Goal: Task Accomplishment & Management: Use online tool/utility

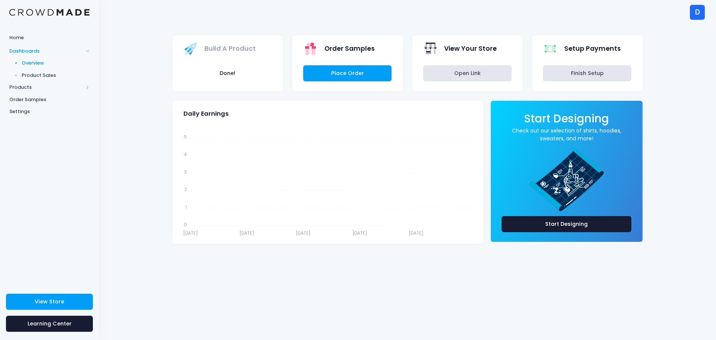
click at [701, 10] on div "D" at bounding box center [697, 12] width 15 height 15
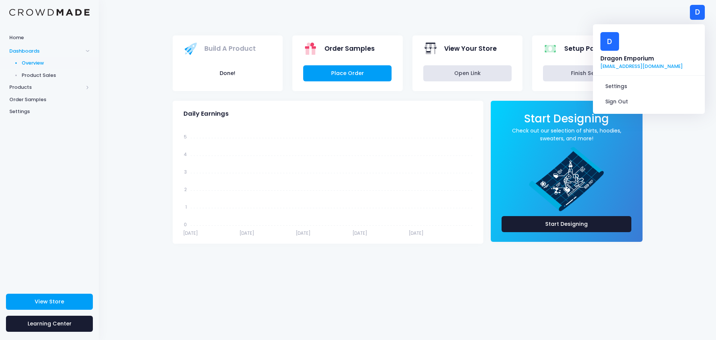
click at [643, 63] on link "[EMAIL_ADDRESS][DOMAIN_NAME]" at bounding box center [641, 66] width 82 height 7
click at [641, 63] on link "[EMAIL_ADDRESS][DOMAIN_NAME]" at bounding box center [641, 66] width 82 height 7
click at [19, 110] on span "Settings" at bounding box center [49, 111] width 80 height 7
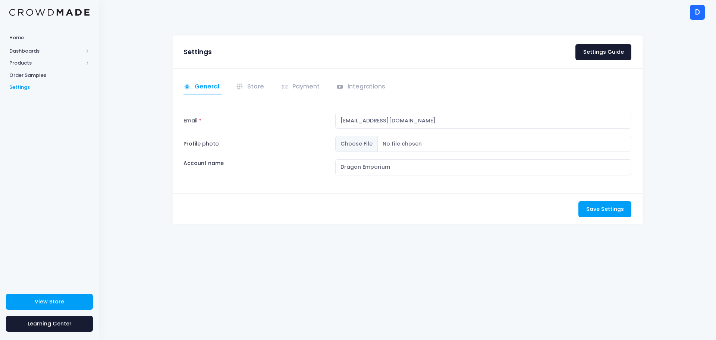
click at [270, 88] on li "Store" at bounding box center [251, 87] width 40 height 15
click at [257, 88] on link "Store" at bounding box center [251, 87] width 31 height 15
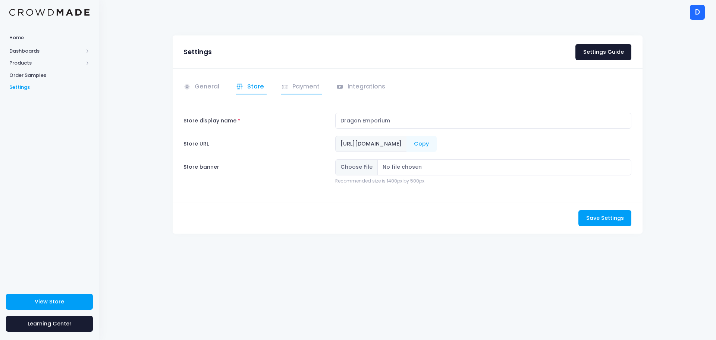
click at [289, 86] on link "Payment" at bounding box center [301, 87] width 41 height 15
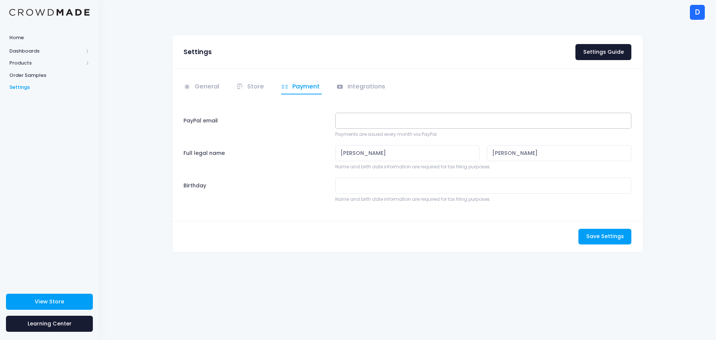
click at [371, 120] on input "PayPal email" at bounding box center [483, 121] width 297 height 16
click at [373, 121] on input "PayPal email" at bounding box center [483, 121] width 297 height 16
type input "ddesantiago@stocktonusd.org"
drag, startPoint x: 476, startPoint y: 122, endPoint x: 307, endPoint y: 129, distance: 169.5
click at [307, 129] on div "PayPal email ddesantiago@stocktonusd.org Payments are issued every month via Pa…" at bounding box center [407, 125] width 455 height 25
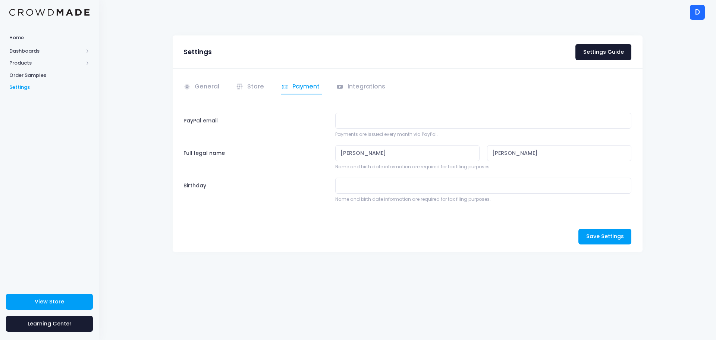
click at [283, 254] on div "Settings Settings Guide General" at bounding box center [407, 149] width 492 height 228
click at [354, 90] on link "Integrations" at bounding box center [361, 87] width 51 height 15
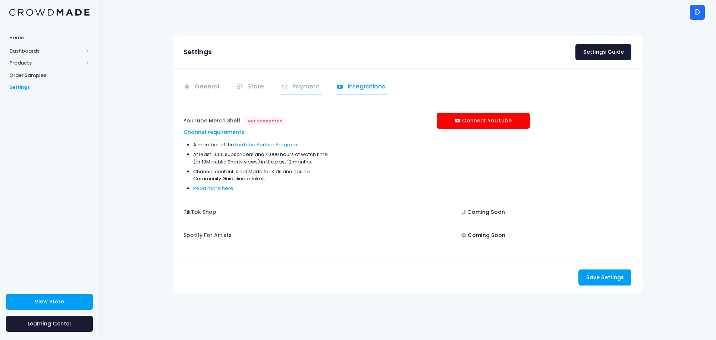
click at [305, 93] on link "Payment" at bounding box center [301, 87] width 41 height 15
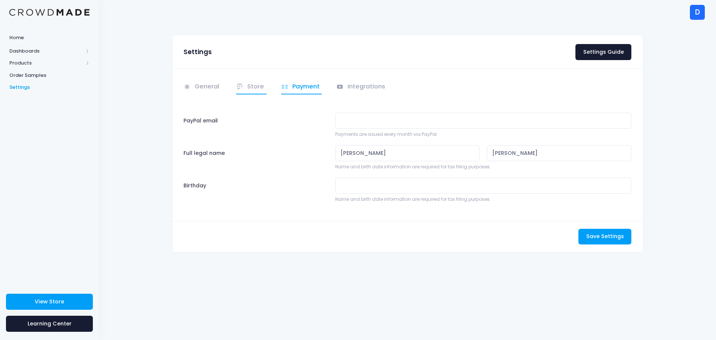
click at [251, 92] on link "Store" at bounding box center [251, 87] width 31 height 15
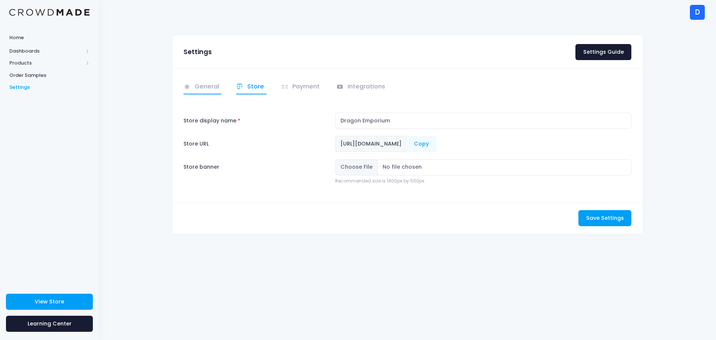
click at [191, 82] on span at bounding box center [188, 86] width 9 height 9
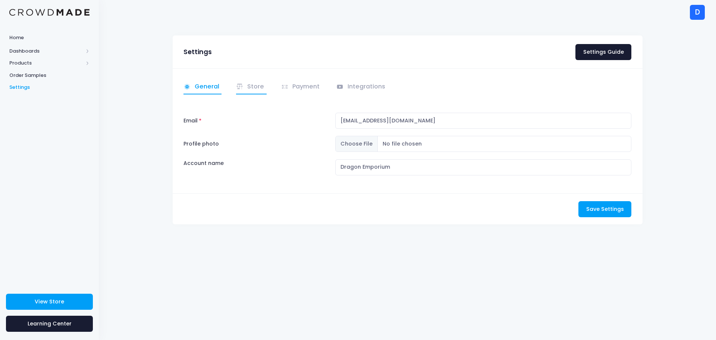
click at [240, 85] on icon at bounding box center [239, 85] width 1 height 2
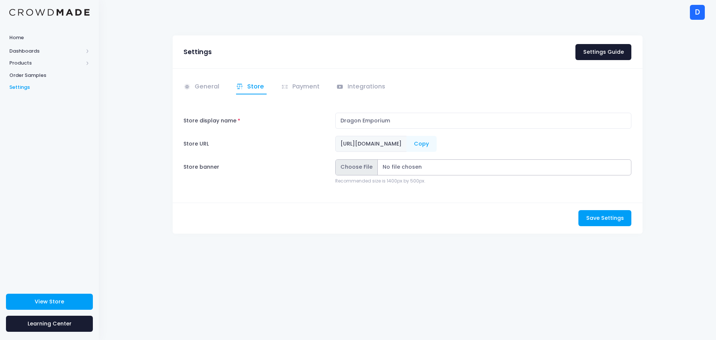
click at [363, 170] on input "Store banner" at bounding box center [483, 167] width 297 height 16
click at [22, 35] on span "Home" at bounding box center [49, 37] width 80 height 7
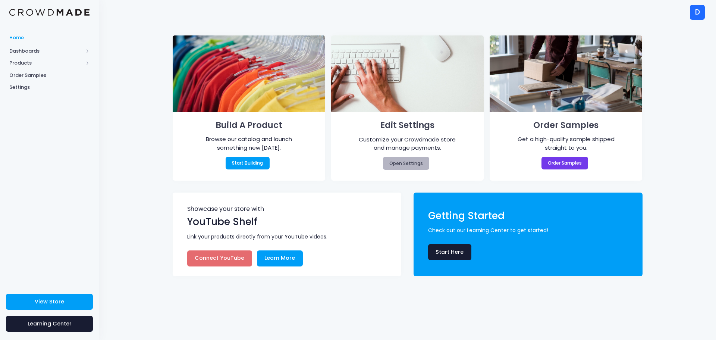
click at [420, 163] on link "Open Settings" at bounding box center [406, 163] width 47 height 13
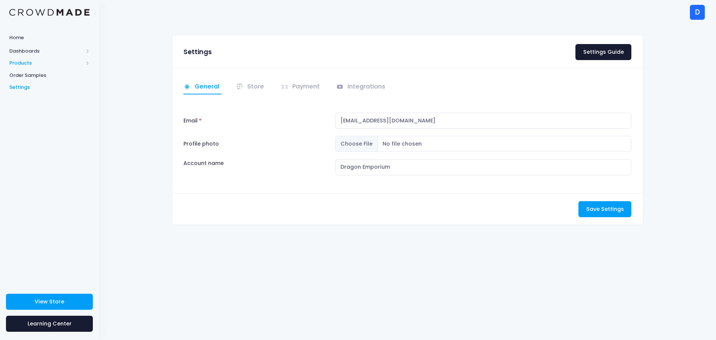
click at [29, 60] on span "Products" at bounding box center [46, 62] width 74 height 7
click at [33, 75] on span "Product Builder" at bounding box center [56, 75] width 68 height 7
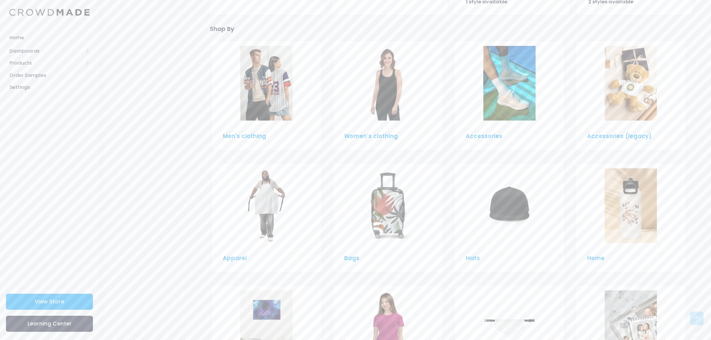
scroll to position [373, 0]
click at [506, 96] on img at bounding box center [509, 83] width 52 height 75
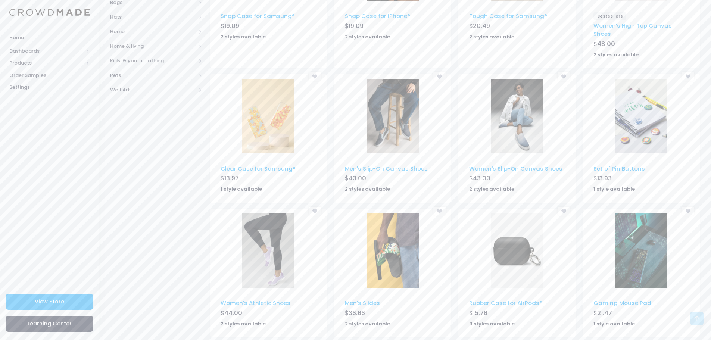
scroll to position [344, 0]
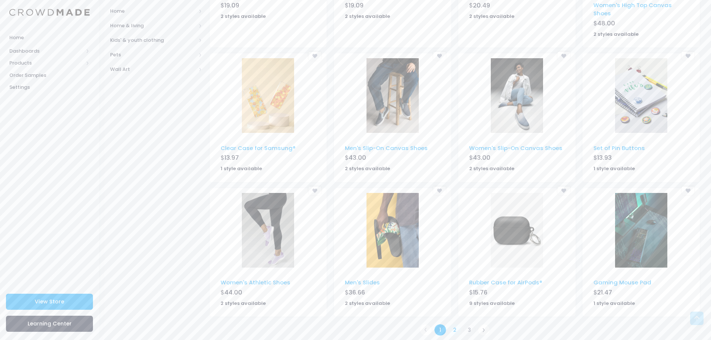
click at [456, 324] on link "2" at bounding box center [454, 330] width 12 height 12
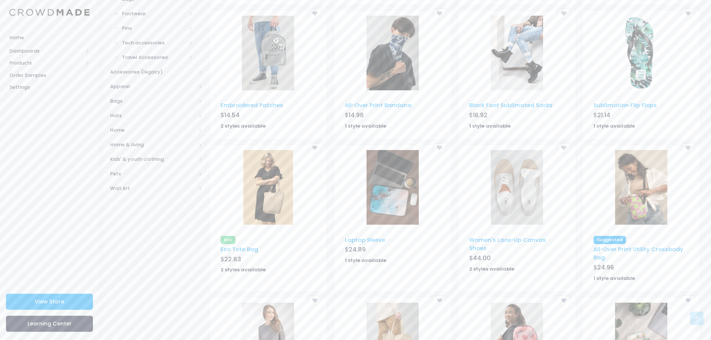
scroll to position [261, 0]
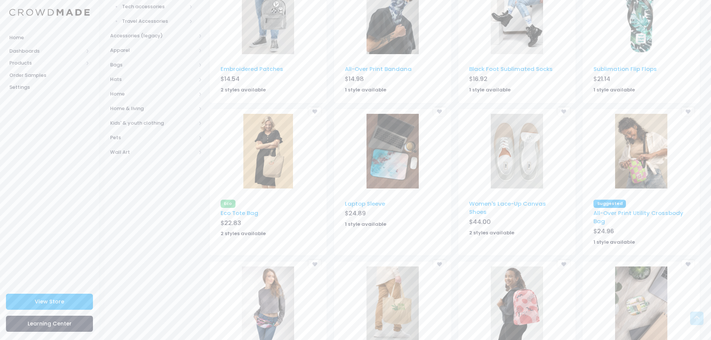
click at [634, 157] on img at bounding box center [641, 151] width 52 height 75
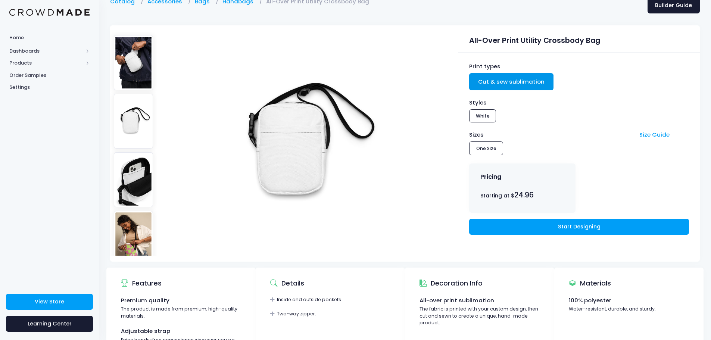
scroll to position [75, 0]
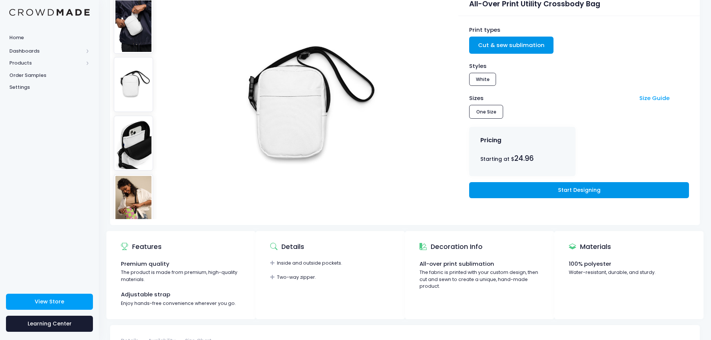
click at [615, 182] on link "Start Designing" at bounding box center [578, 190] width 219 height 16
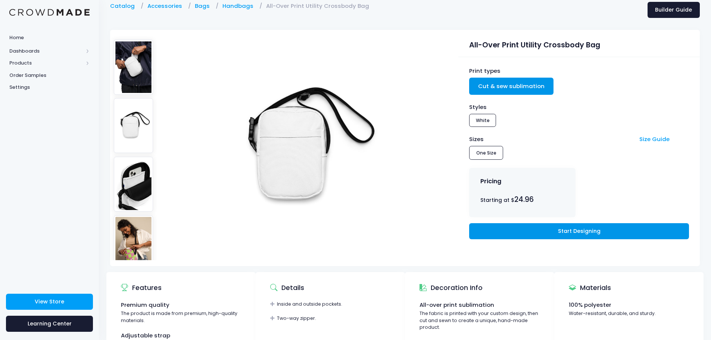
scroll to position [0, 0]
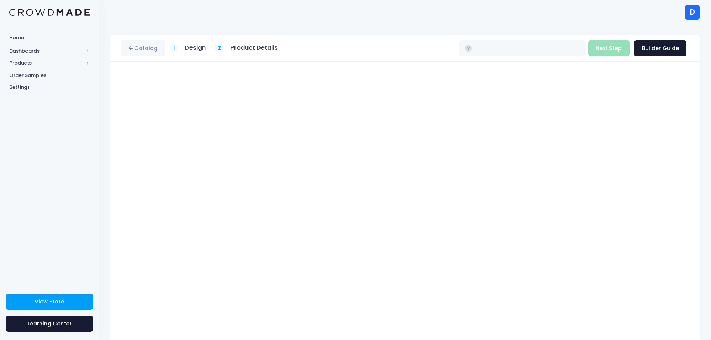
type input "$24.96"
click at [606, 50] on div "Build Product Next Step Builder Guide" at bounding box center [637, 48] width 98 height 16
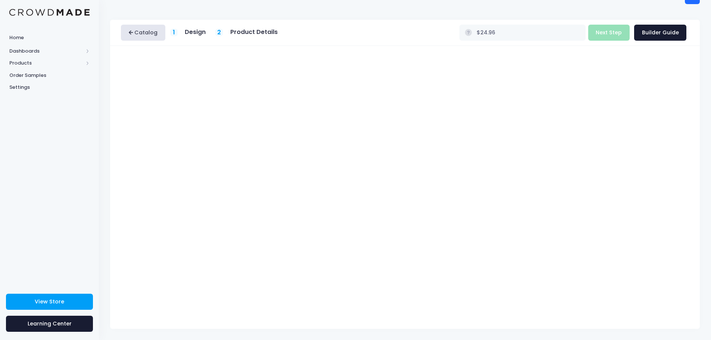
click at [135, 36] on link "Catalog" at bounding box center [143, 33] width 44 height 16
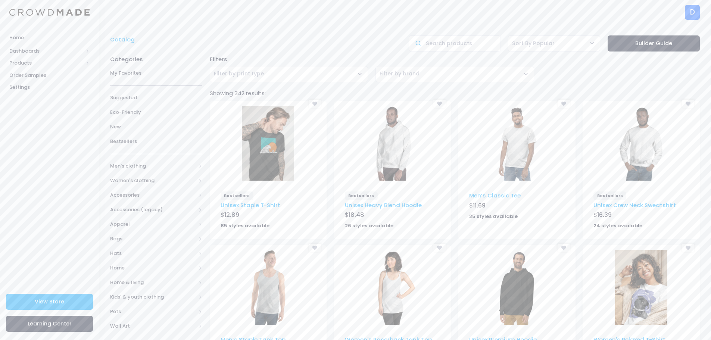
click at [379, 135] on img at bounding box center [392, 143] width 52 height 75
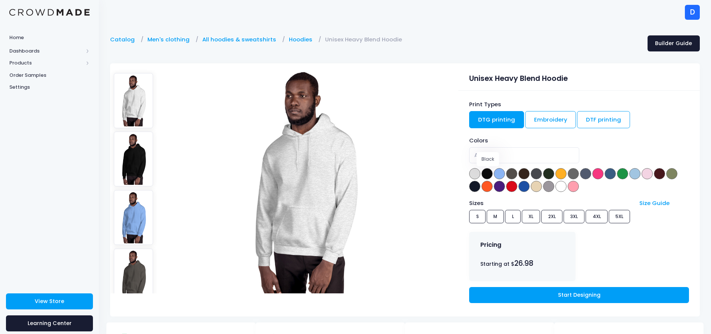
click at [488, 174] on span at bounding box center [486, 173] width 11 height 11
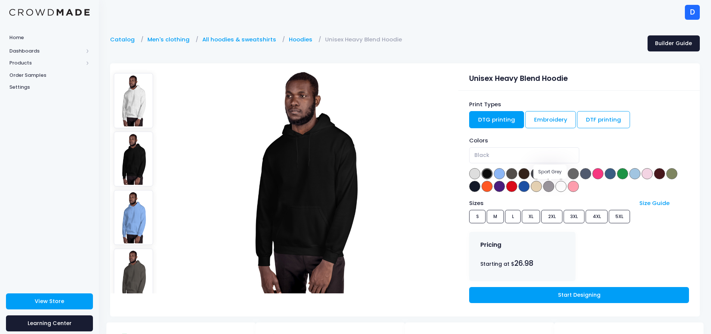
click at [551, 188] on span at bounding box center [548, 186] width 11 height 11
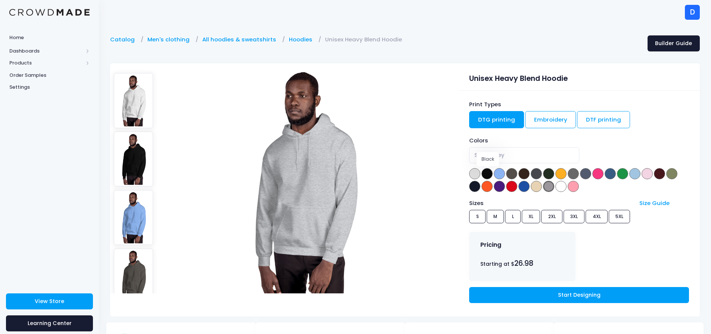
click at [491, 173] on span at bounding box center [486, 173] width 11 height 11
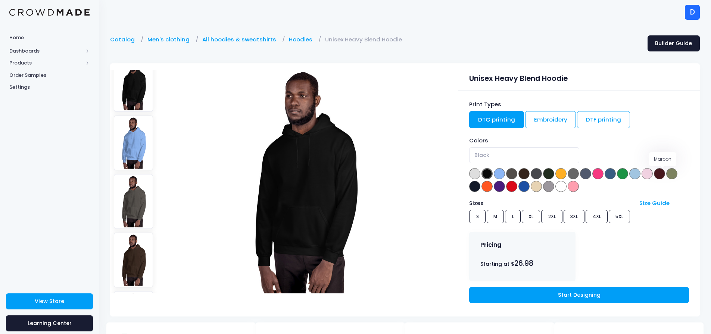
click at [659, 177] on span at bounding box center [658, 173] width 11 height 11
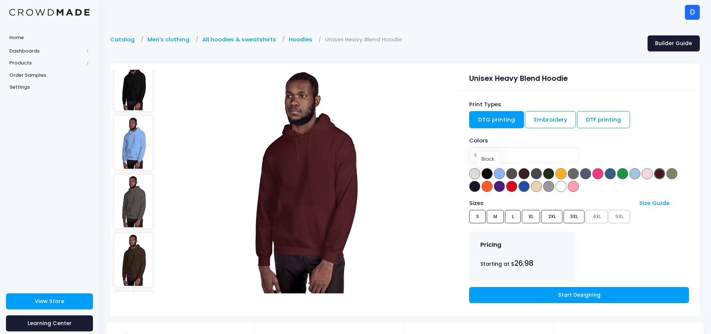
click at [489, 173] on span at bounding box center [486, 173] width 11 height 11
select select "Black"
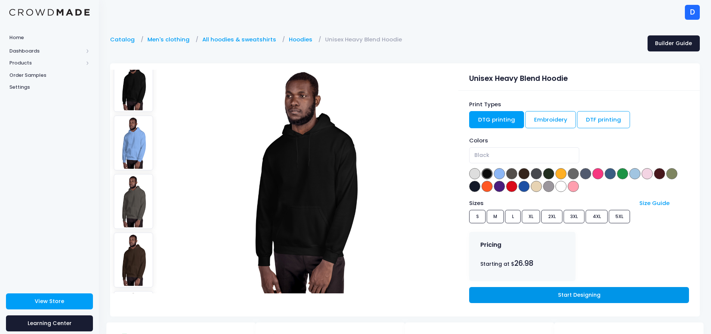
click at [552, 292] on link "Start Designing" at bounding box center [578, 295] width 219 height 16
click at [27, 63] on span "Products" at bounding box center [46, 62] width 74 height 7
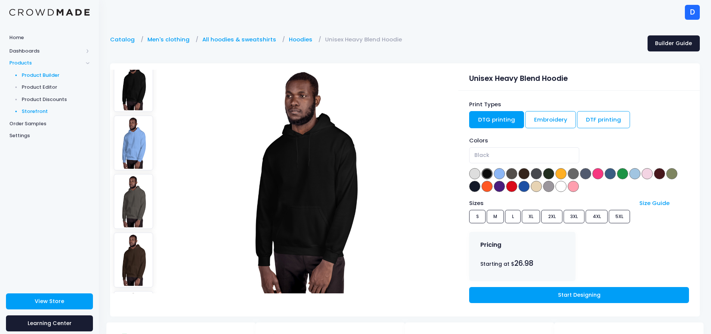
click at [34, 111] on span "Storefront" at bounding box center [56, 111] width 68 height 7
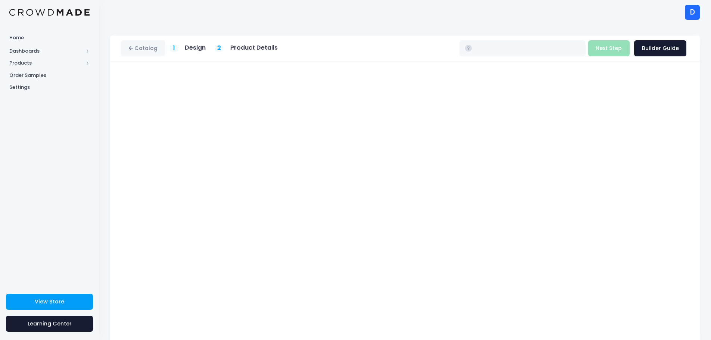
type input "$26.98 - $32.78"
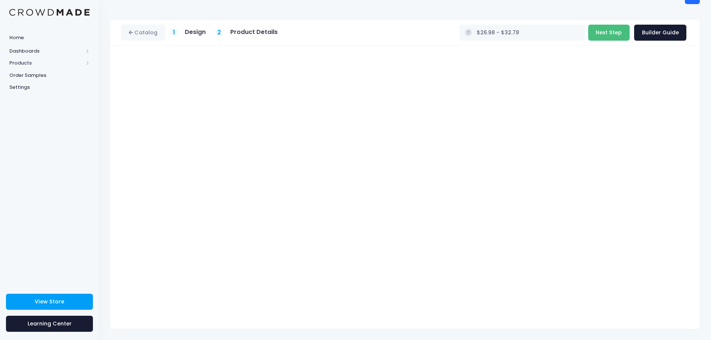
click at [610, 33] on button "Next Step" at bounding box center [608, 33] width 41 height 16
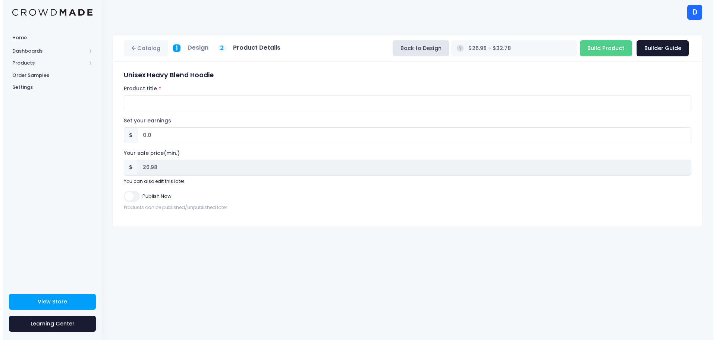
scroll to position [0, 0]
click at [179, 135] on input "0.0" at bounding box center [414, 135] width 559 height 16
type input "02"
type input "$28.98 - $34.78"
type input "28.98"
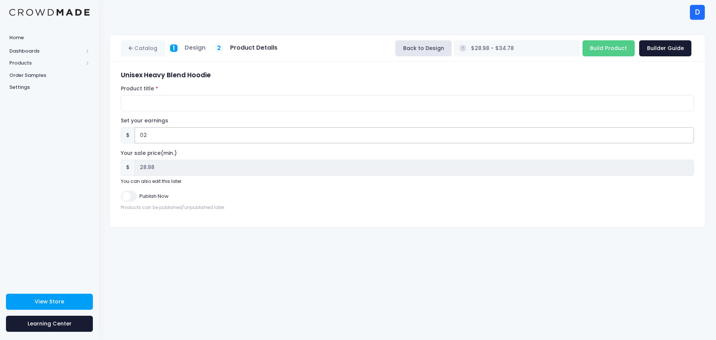
type input "0"
type input "$26.98 - $32.78"
type input "26.98"
type input "3"
type input "$29.98 - $35.78"
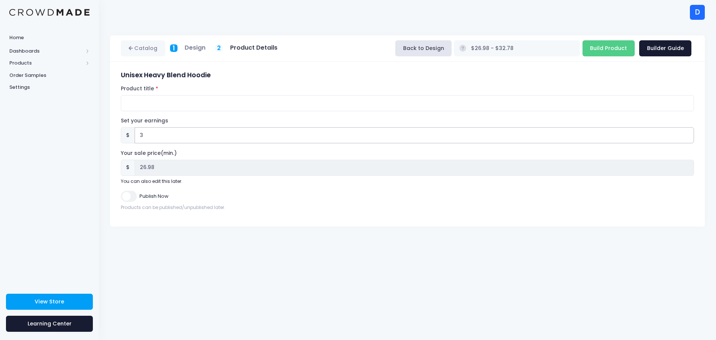
type input "29.98"
type input "3.00"
click at [214, 105] on input "Product title" at bounding box center [407, 103] width 573 height 16
type input "Weber Hoodie"
click at [610, 44] on input "Build Product" at bounding box center [609, 48] width 52 height 16
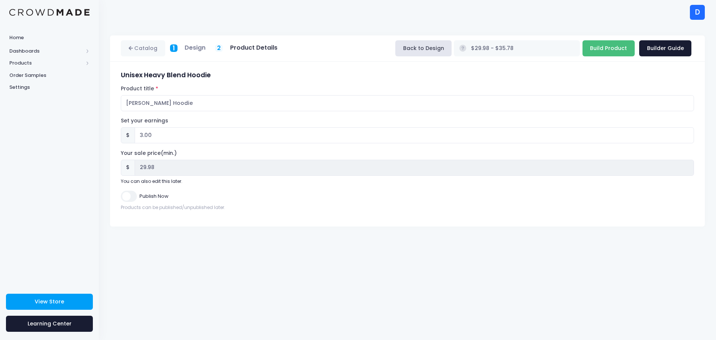
type input "Building product..."
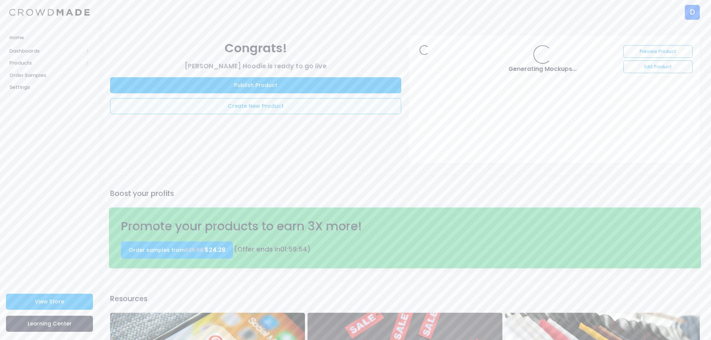
click at [298, 109] on link "Create New Product" at bounding box center [255, 106] width 291 height 16
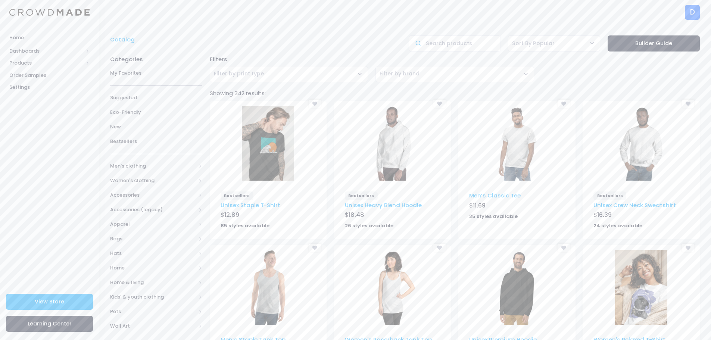
click at [649, 164] on img at bounding box center [641, 143] width 52 height 75
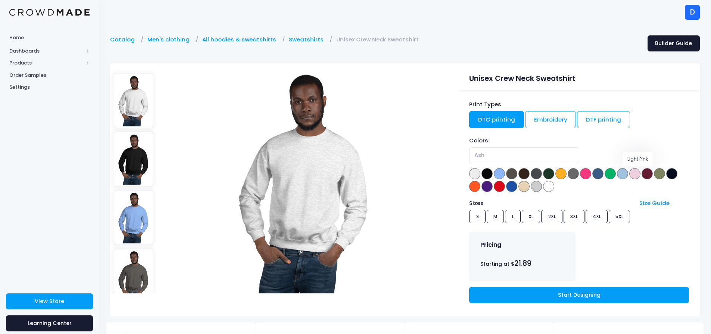
click at [638, 175] on span at bounding box center [634, 173] width 11 height 11
select select "Light Pink"
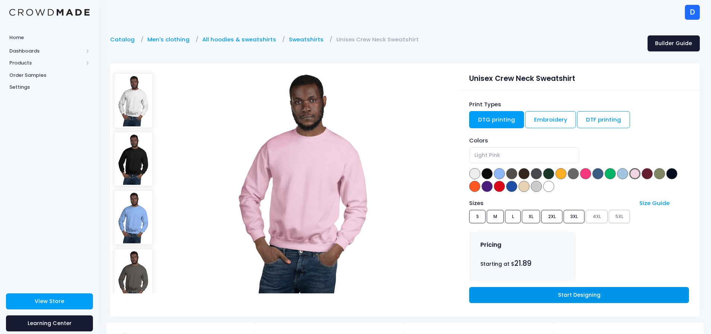
click at [542, 291] on link "Start Designing" at bounding box center [578, 295] width 219 height 16
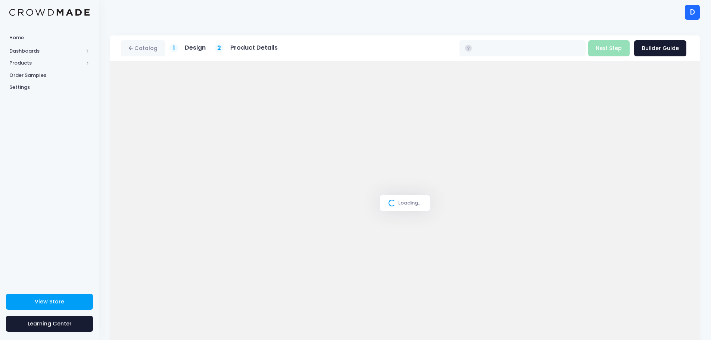
type input "$21.89 - $27.69"
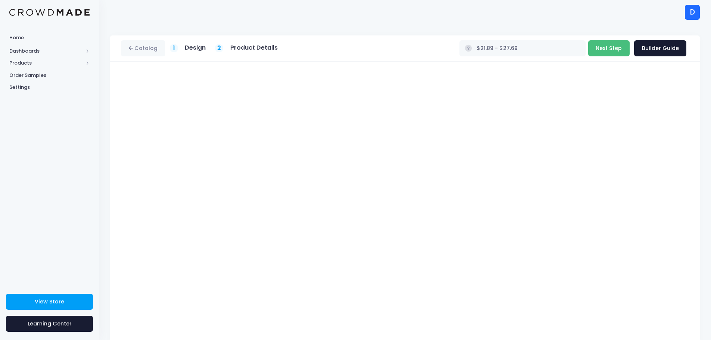
click at [614, 51] on button "Next Step" at bounding box center [608, 48] width 41 height 16
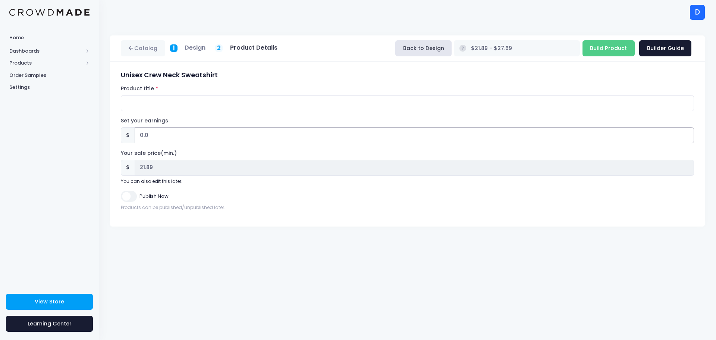
click at [173, 128] on input "0.0" at bounding box center [414, 135] width 559 height 16
drag, startPoint x: 157, startPoint y: 136, endPoint x: 127, endPoint y: 135, distance: 30.6
click at [127, 135] on div "$ 0.0" at bounding box center [407, 135] width 573 height 16
type input "3"
type input "$24.89 - $30.69"
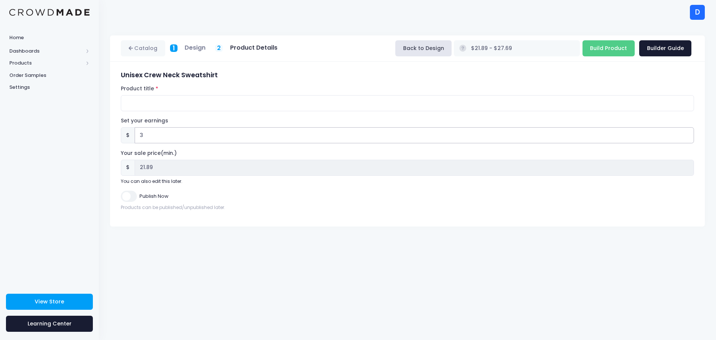
type input "24.89"
type input "3.00"
click at [599, 51] on input "Build Product" at bounding box center [609, 48] width 52 height 16
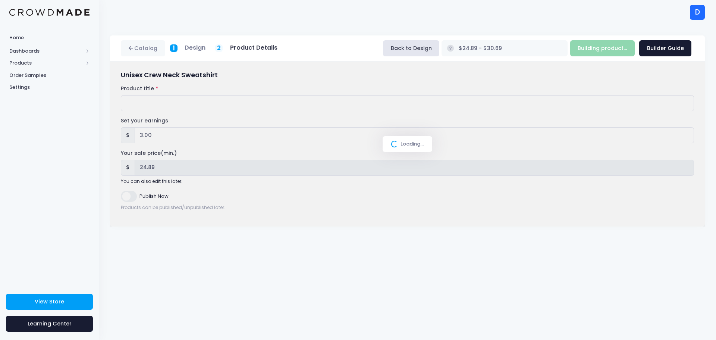
type input "Build Product"
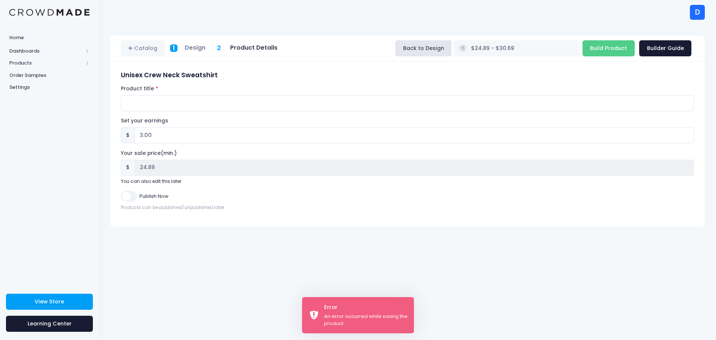
click at [207, 94] on div "Product title" at bounding box center [407, 98] width 573 height 26
click at [200, 101] on input "Product title" at bounding box center [407, 103] width 573 height 16
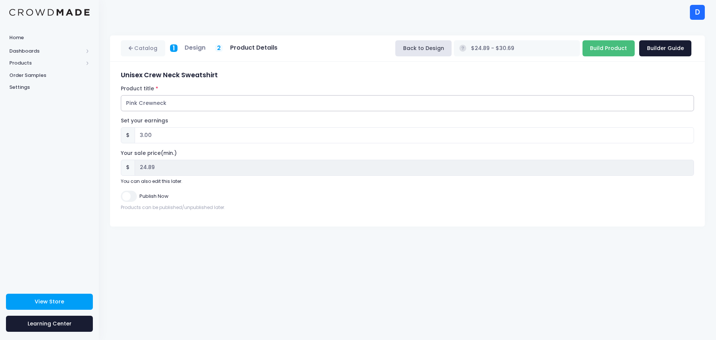
type input "Pink Crewneck"
click at [615, 47] on input "Build Product" at bounding box center [609, 48] width 52 height 16
type input "Building product..."
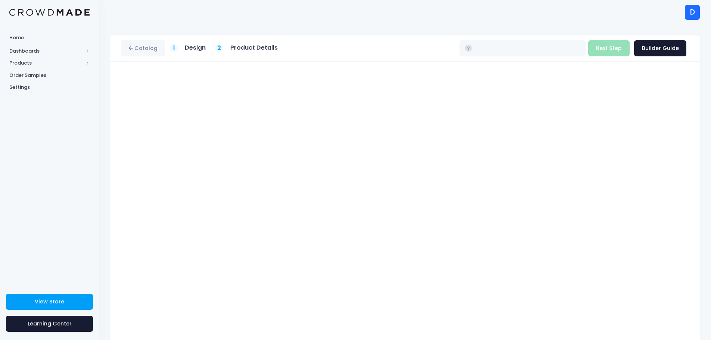
type input "$21.89 - $27.69"
click at [606, 46] on button "Next Step" at bounding box center [608, 48] width 41 height 16
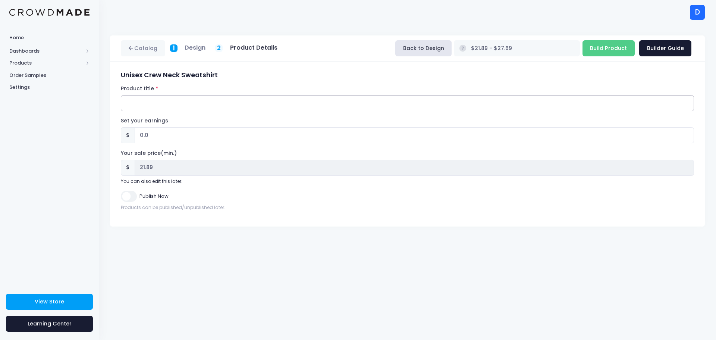
click at [261, 103] on input "Product title" at bounding box center [407, 103] width 573 height 16
type input "Pink Weber Crewneck"
click at [208, 134] on input "0.0" at bounding box center [414, 135] width 559 height 16
type input "0.03"
type input "$21.92 - $27.72"
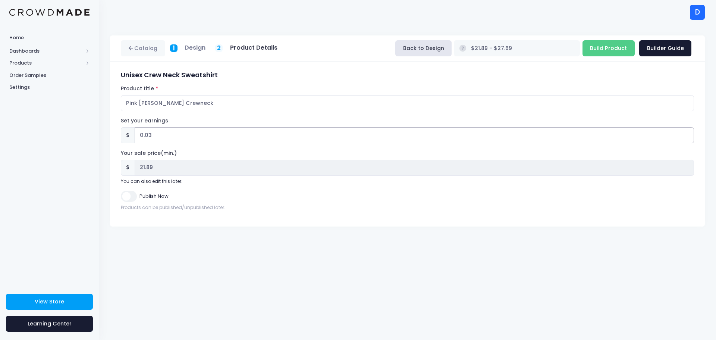
type input "21.92"
type input "0"
type input "$21.89 - $27.69"
type input "21.89"
type input "3"
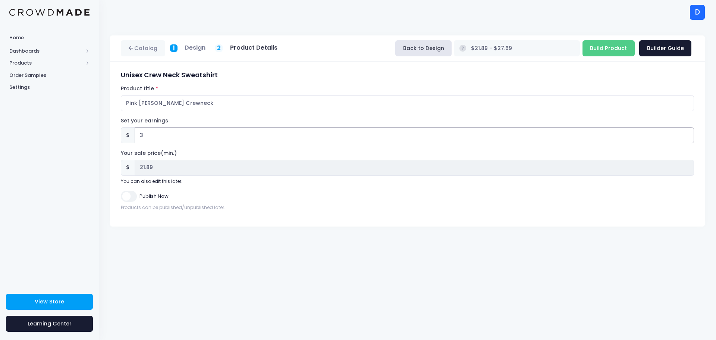
type input "$24.89 - $30.69"
type input "24.89"
type input "3.00"
click at [270, 206] on div "Products can be published/unpublished later." at bounding box center [407, 207] width 573 height 7
click at [620, 48] on input "Build Product" at bounding box center [609, 48] width 52 height 16
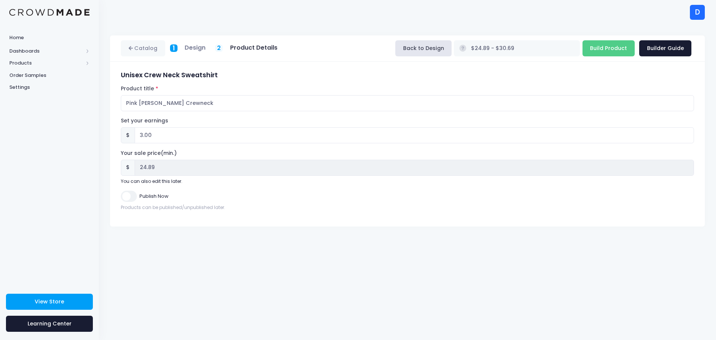
type input "Building product..."
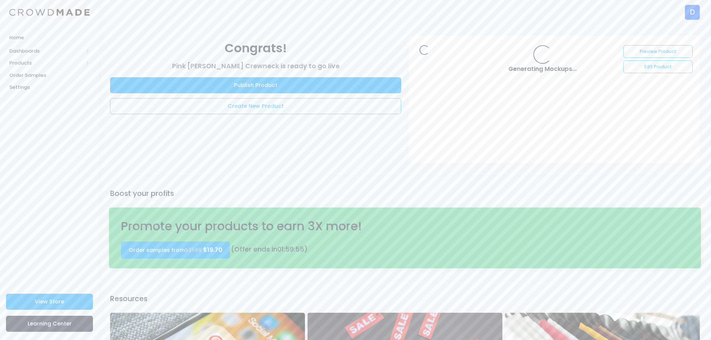
click at [253, 105] on link "Create New Product" at bounding box center [255, 106] width 291 height 16
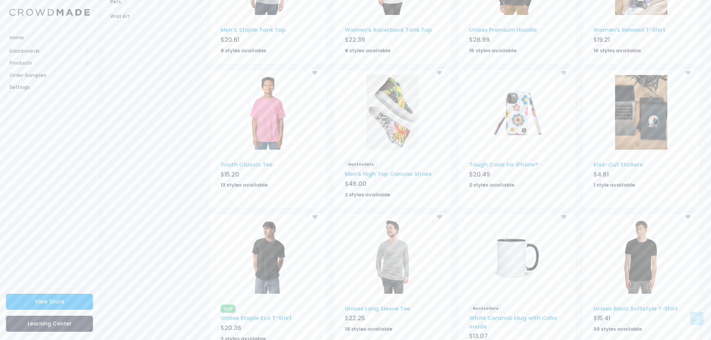
scroll to position [362, 0]
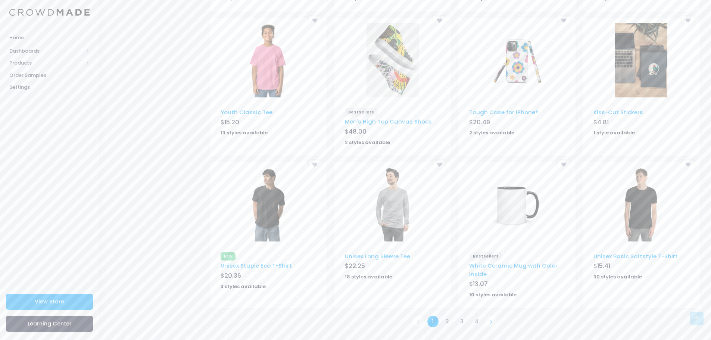
click at [493, 323] on link at bounding box center [491, 321] width 12 height 12
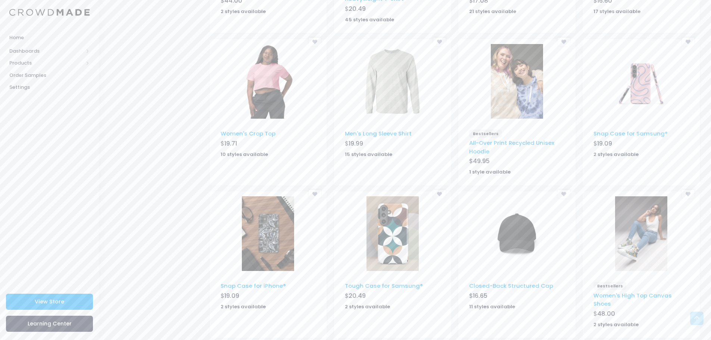
scroll to position [361, 0]
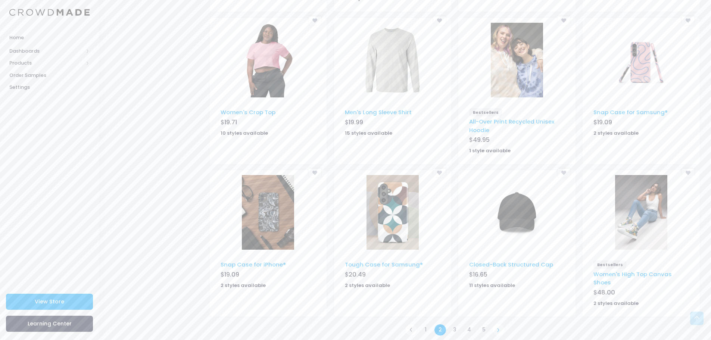
click at [497, 327] on icon at bounding box center [498, 329] width 4 height 4
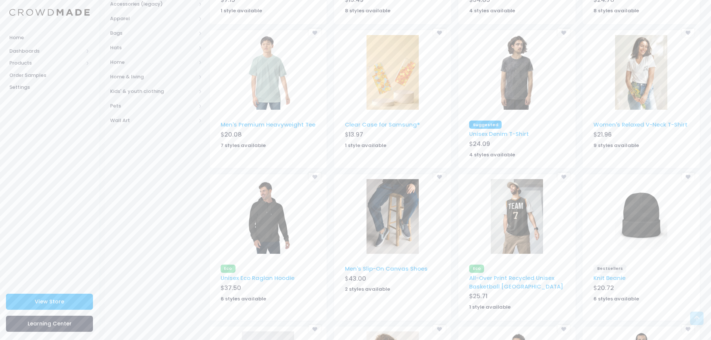
scroll to position [112, 0]
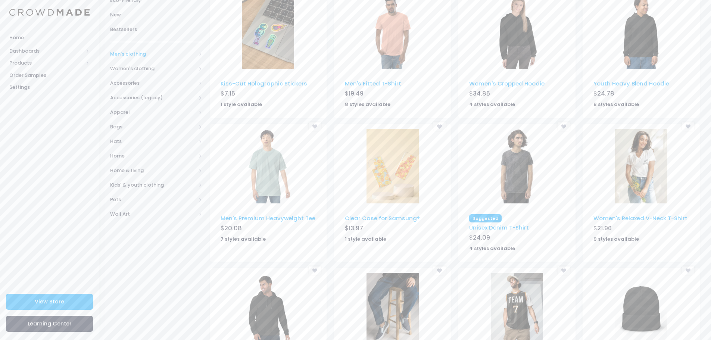
click at [196, 55] on span "Men's clothing" at bounding box center [156, 54] width 92 height 15
click at [152, 129] on span "Women's clothing" at bounding box center [153, 126] width 86 height 7
click at [147, 125] on span "All shirts" at bounding box center [154, 126] width 65 height 7
click at [145, 216] on span "[DEMOGRAPHIC_DATA] Polos" at bounding box center [159, 217] width 68 height 15
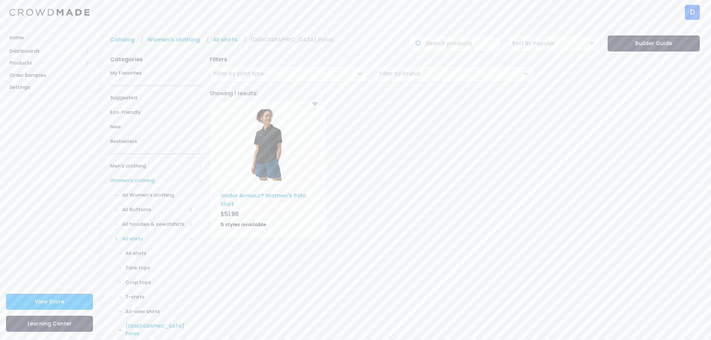
click at [262, 134] on img at bounding box center [268, 143] width 52 height 75
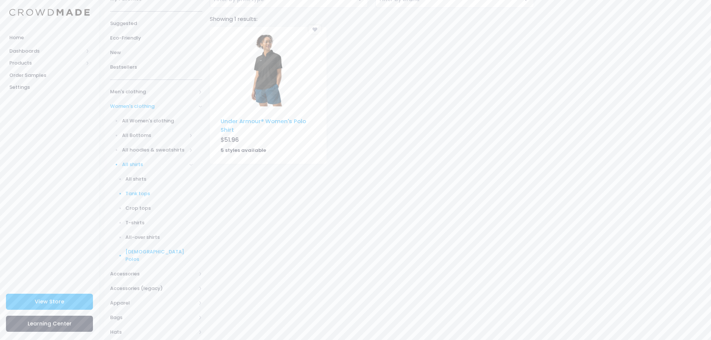
scroll to position [75, 0]
click at [129, 90] on span "Men's clothing" at bounding box center [153, 91] width 86 height 7
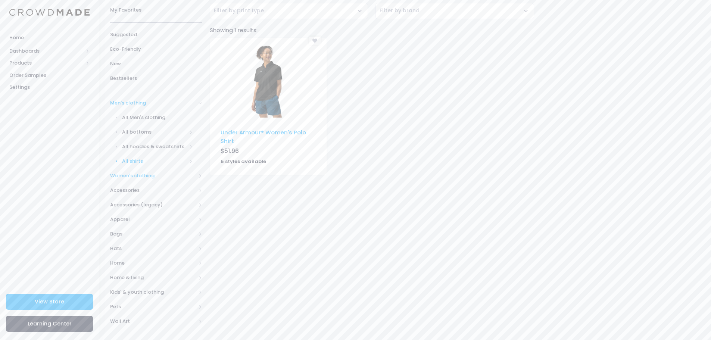
click at [133, 160] on span "All shirts" at bounding box center [154, 160] width 65 height 7
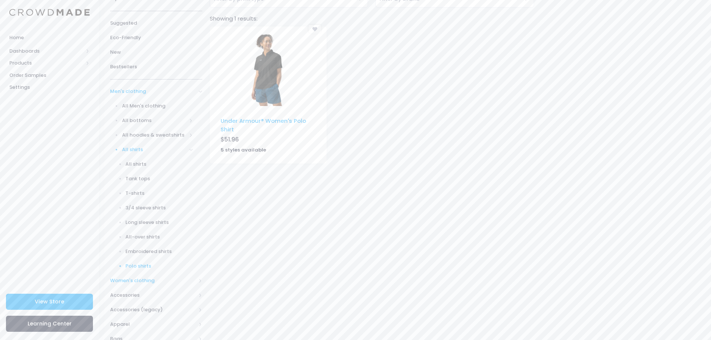
click at [141, 266] on span "Polo shirts" at bounding box center [159, 265] width 68 height 7
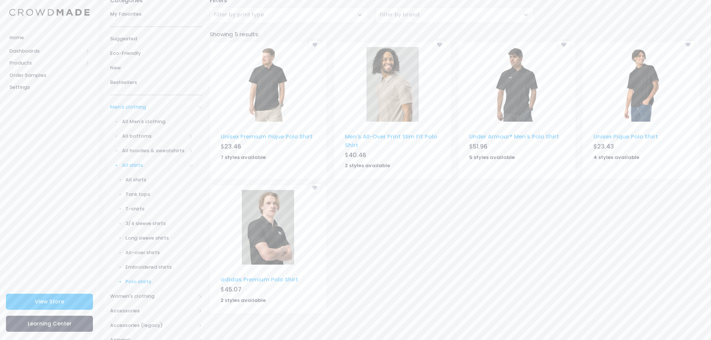
scroll to position [37, 0]
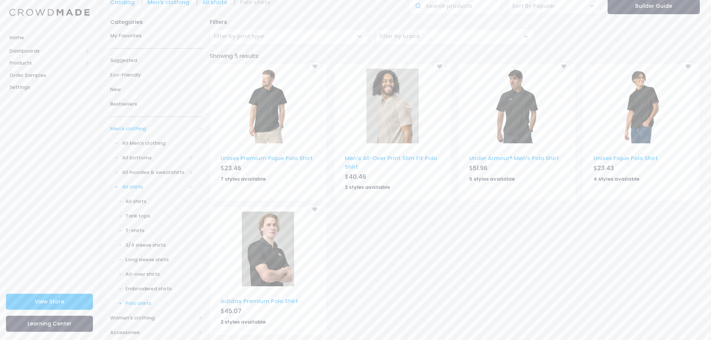
click at [275, 128] on img at bounding box center [268, 106] width 52 height 75
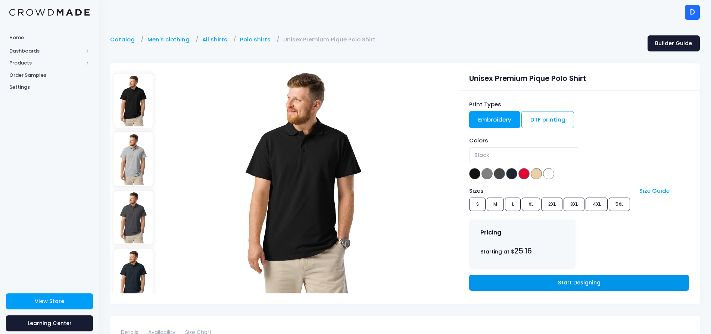
click at [561, 289] on link "Start Designing" at bounding box center [578, 283] width 219 height 16
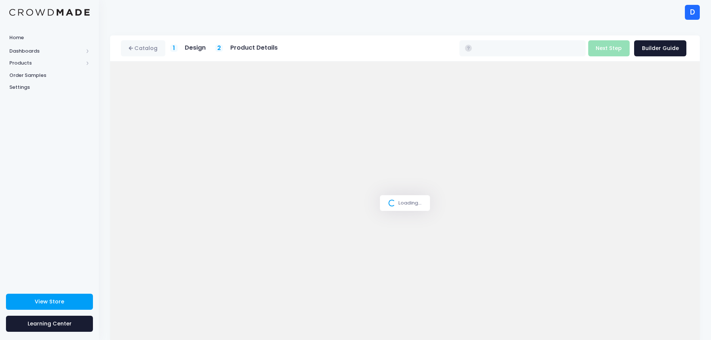
type input "$25.93 - $31.13"
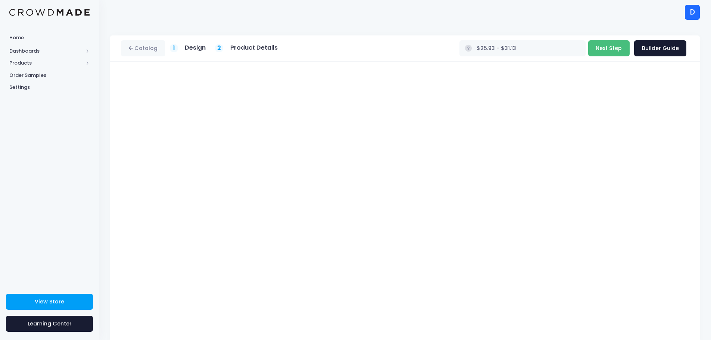
scroll to position [16, 0]
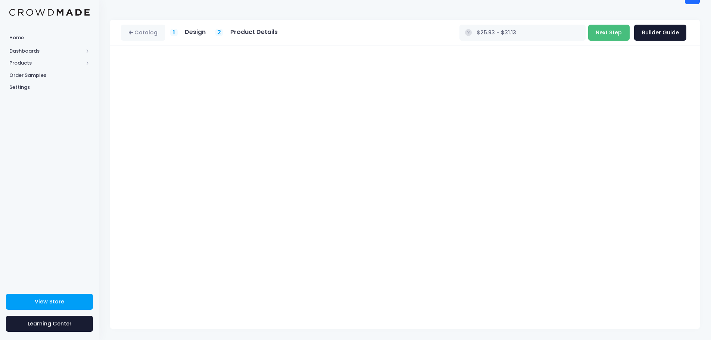
click at [611, 34] on button "Next Step" at bounding box center [608, 33] width 41 height 16
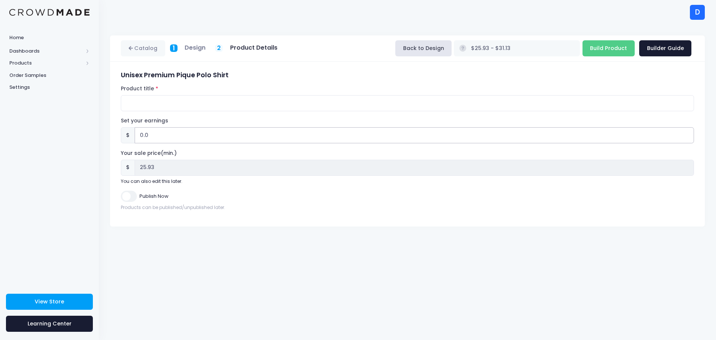
click at [179, 141] on input "0.0" at bounding box center [414, 135] width 559 height 16
type input "0"
type input "3"
type input "$28.93 - $34.13"
type input "28.93"
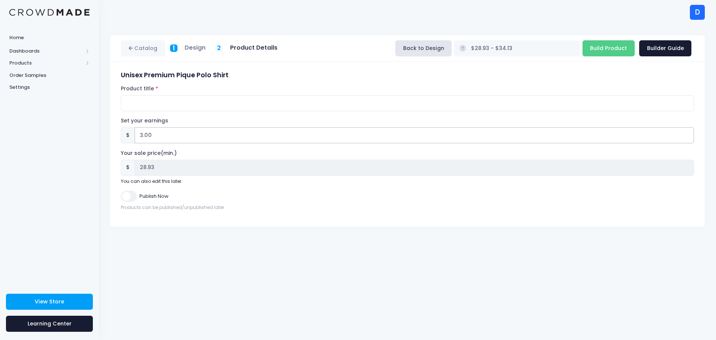
type input "3.00"
click at [164, 103] on input "Product title" at bounding box center [407, 103] width 573 height 16
type input "Weber Polo"
click at [603, 46] on input "Build Product" at bounding box center [609, 48] width 52 height 16
type input "Building product..."
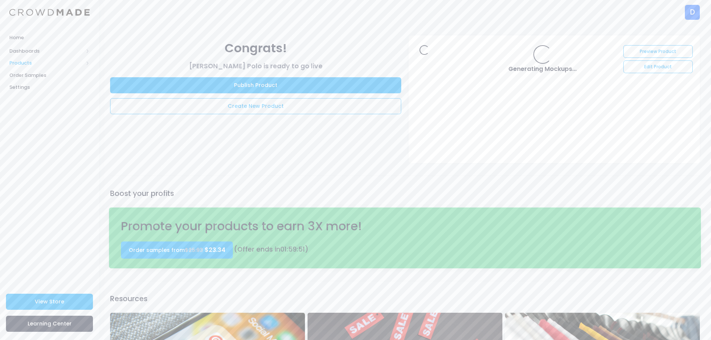
click at [42, 62] on span "Products" at bounding box center [46, 62] width 74 height 7
click at [32, 50] on span "Dashboards" at bounding box center [46, 50] width 74 height 7
click at [31, 64] on span "Overview" at bounding box center [56, 62] width 68 height 7
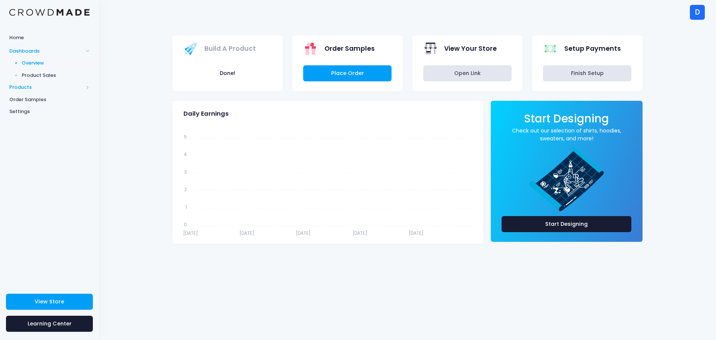
click at [23, 87] on span "Products" at bounding box center [46, 87] width 74 height 7
click at [27, 78] on span "Product Builder" at bounding box center [56, 75] width 68 height 7
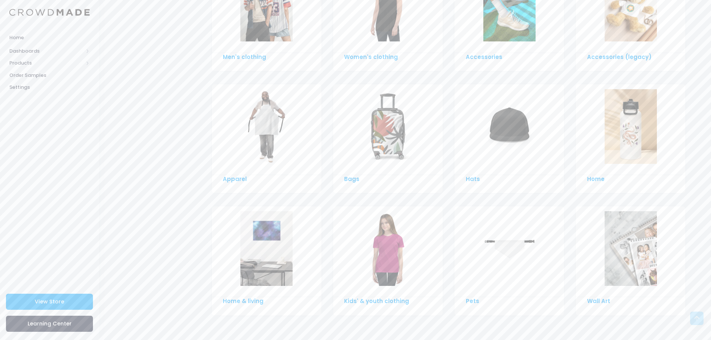
scroll to position [191, 0]
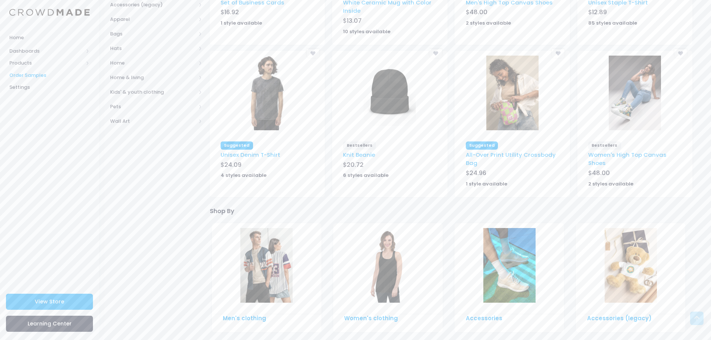
click at [40, 75] on span "Order Samples" at bounding box center [49, 75] width 80 height 7
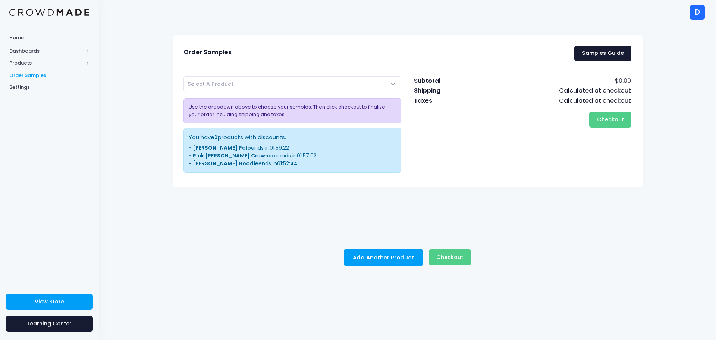
click at [300, 91] on span "Select A Product" at bounding box center [293, 84] width 218 height 16
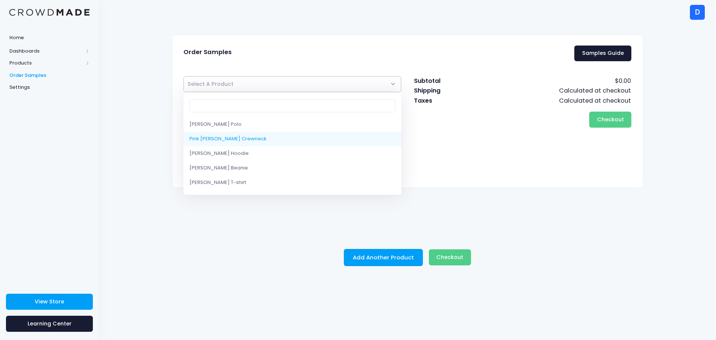
select select "10202276593938"
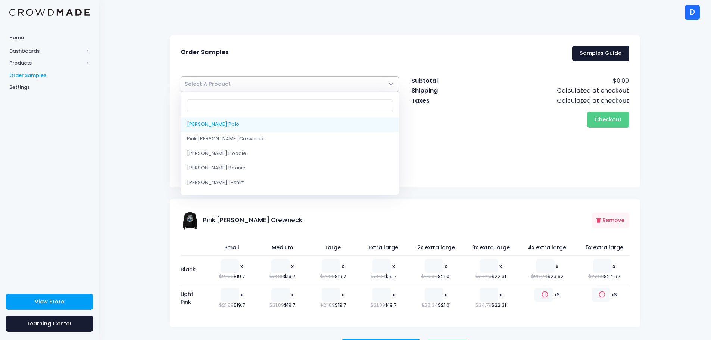
click at [268, 85] on span "Select A Product" at bounding box center [290, 84] width 218 height 16
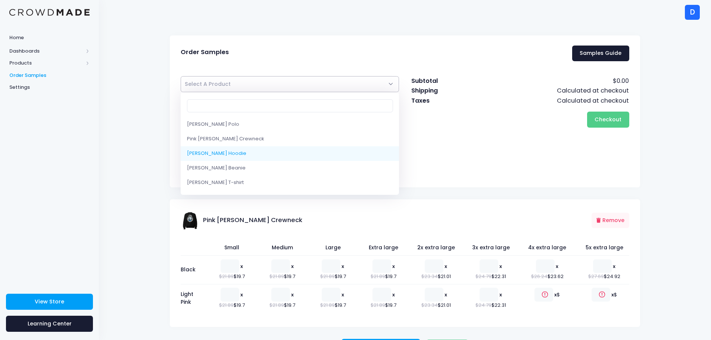
select select "10202275741970"
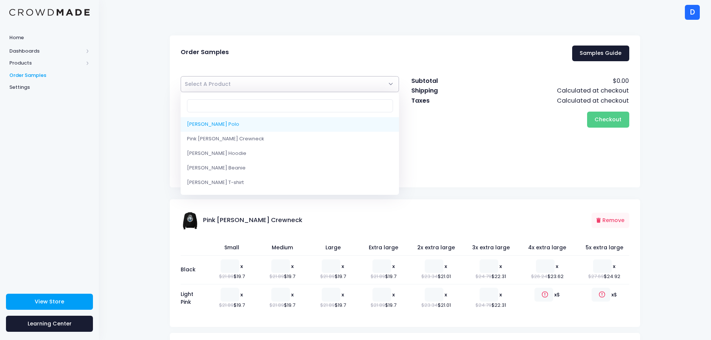
click at [243, 88] on span "Select A Product" at bounding box center [290, 84] width 218 height 16
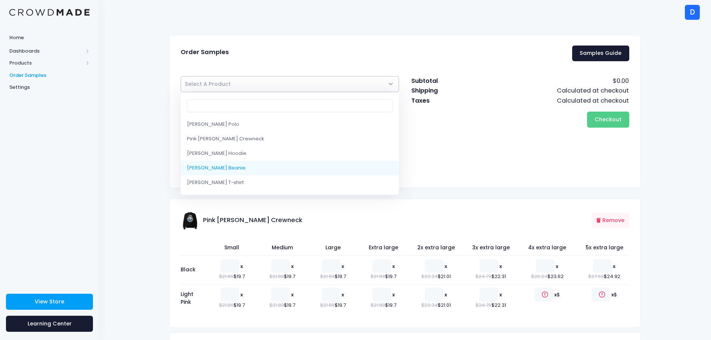
select select "10197542928658"
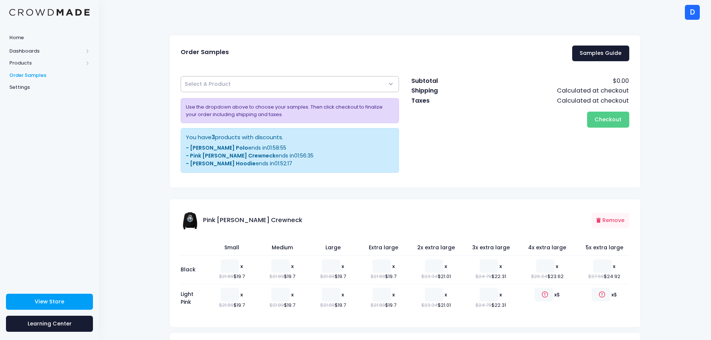
click at [233, 90] on span "Select A Product" at bounding box center [290, 84] width 218 height 16
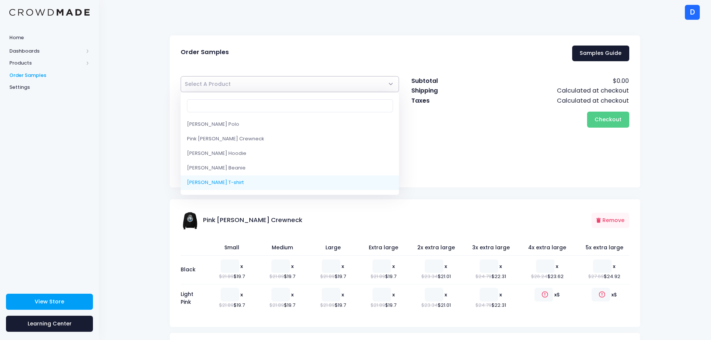
select select "10195896402194"
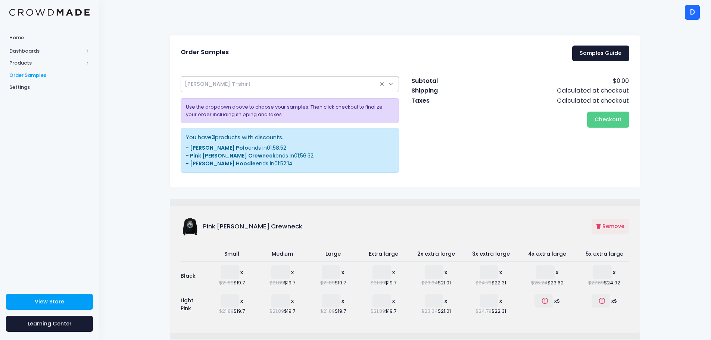
select select
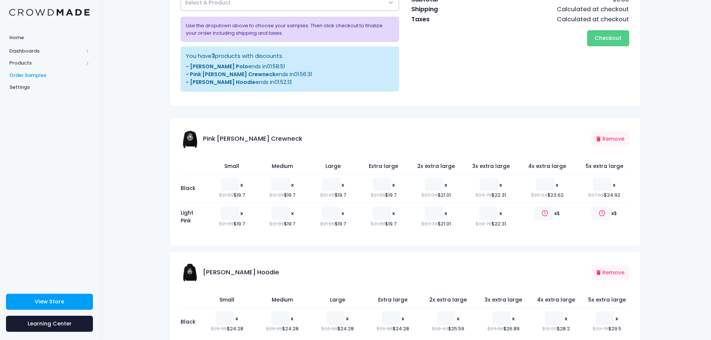
scroll to position [149, 0]
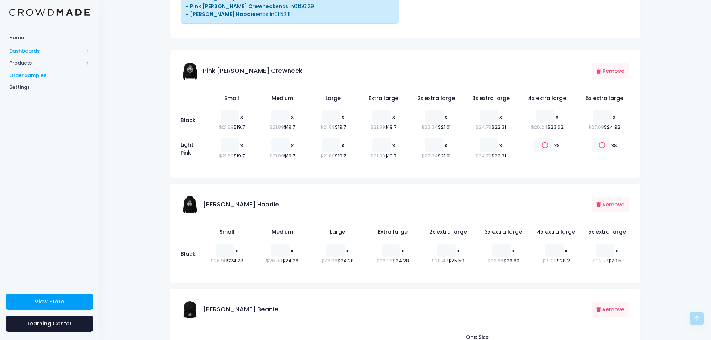
click at [41, 52] on span "Dashboards" at bounding box center [46, 50] width 74 height 7
click at [35, 63] on span "Overview" at bounding box center [56, 62] width 68 height 7
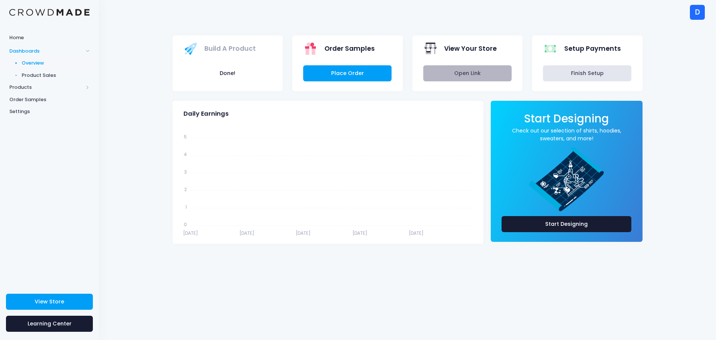
click at [455, 68] on link "Open Link" at bounding box center [467, 73] width 88 height 16
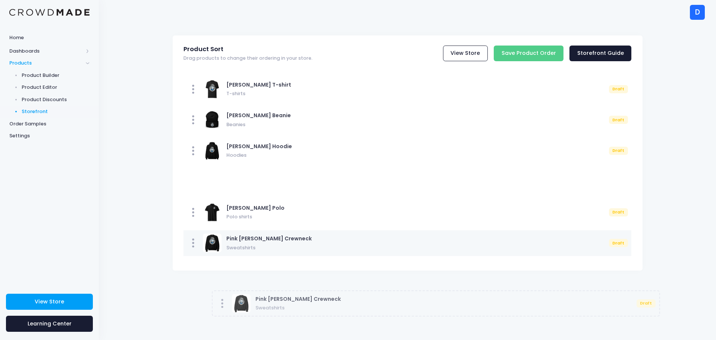
drag, startPoint x: 213, startPoint y: 183, endPoint x: 242, endPoint y: 304, distance: 124.9
